Goal: Task Accomplishment & Management: Use online tool/utility

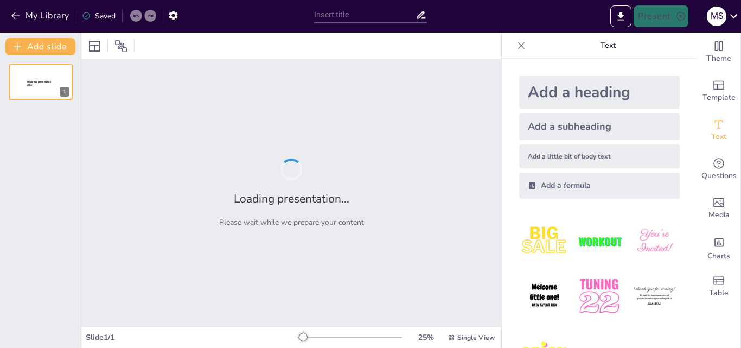
type input "historico cultural"
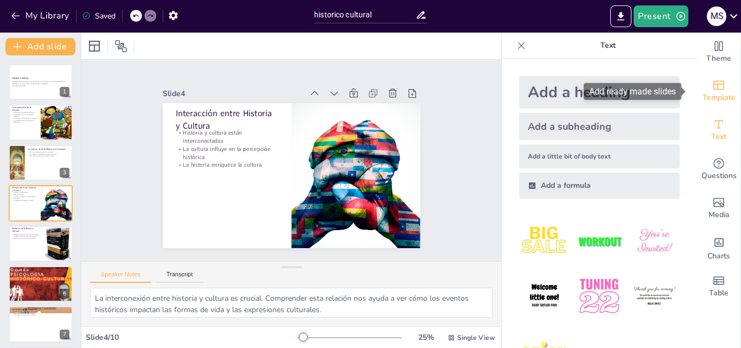
click at [714, 84] on icon "Add ready made slides" at bounding box center [718, 85] width 11 height 9
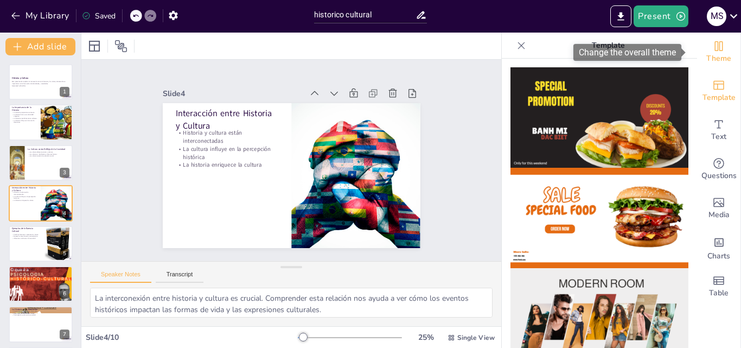
click at [708, 59] on span "Theme" at bounding box center [718, 59] width 25 height 12
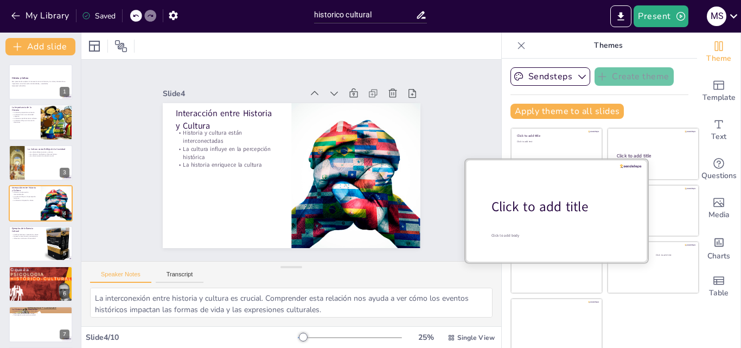
click at [534, 222] on div at bounding box center [556, 210] width 182 height 103
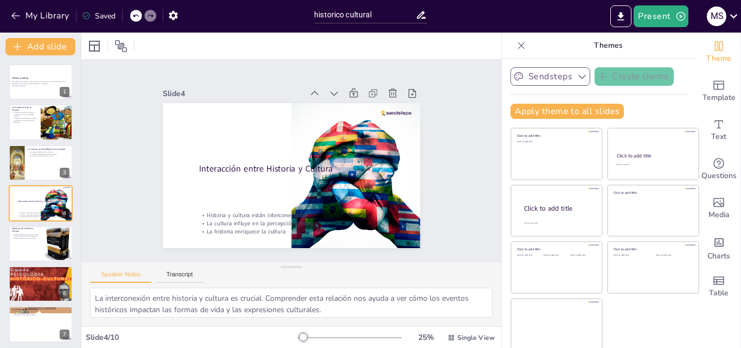
click at [513, 74] on button "Sendsteps" at bounding box center [550, 76] width 80 height 18
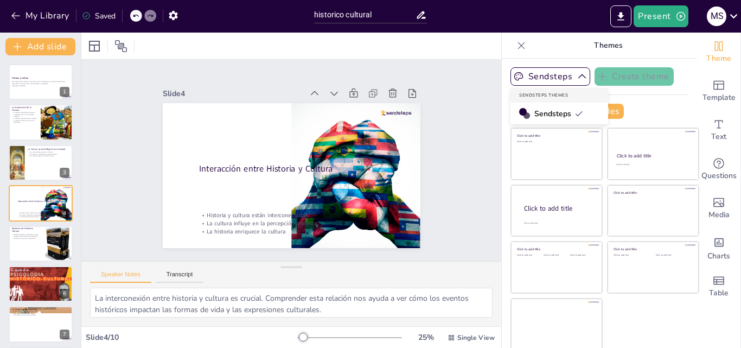
click at [516, 113] on div "Sendsteps" at bounding box center [559, 114] width 98 height 22
click at [516, 113] on button "Apply theme to all slides" at bounding box center [566, 111] width 113 height 15
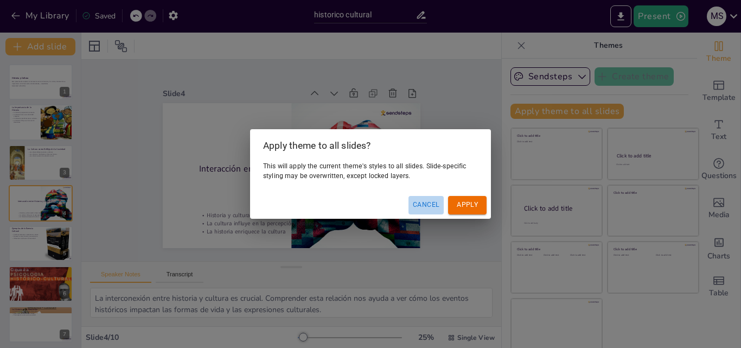
click at [437, 206] on button "Cancel" at bounding box center [425, 205] width 35 height 18
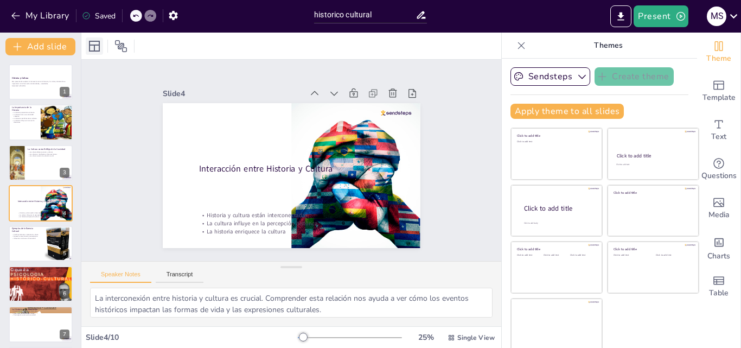
drag, startPoint x: 108, startPoint y: 41, endPoint x: 95, endPoint y: 45, distance: 14.1
click at [95, 45] on div at bounding box center [110, 45] width 49 height 17
click at [95, 45] on icon at bounding box center [94, 46] width 11 height 11
click at [122, 41] on icon at bounding box center [120, 46] width 13 height 13
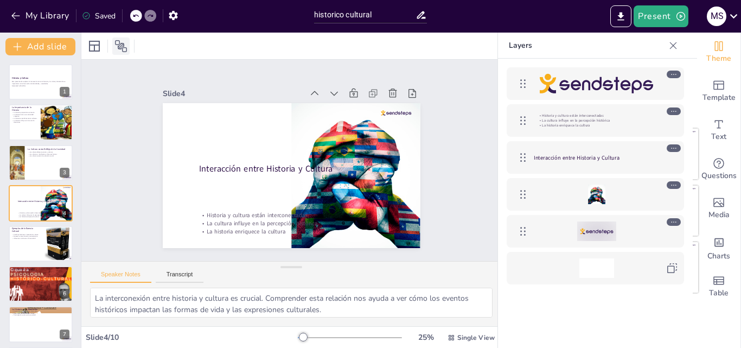
click at [121, 45] on icon at bounding box center [120, 46] width 13 height 13
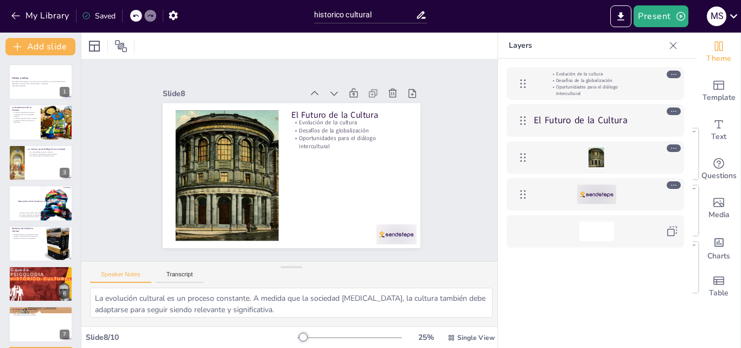
type textarea "La relación entre historia y cultura es fundamental. Comprender cómo interactúa…"
